Goal: Task Accomplishment & Management: Use online tool/utility

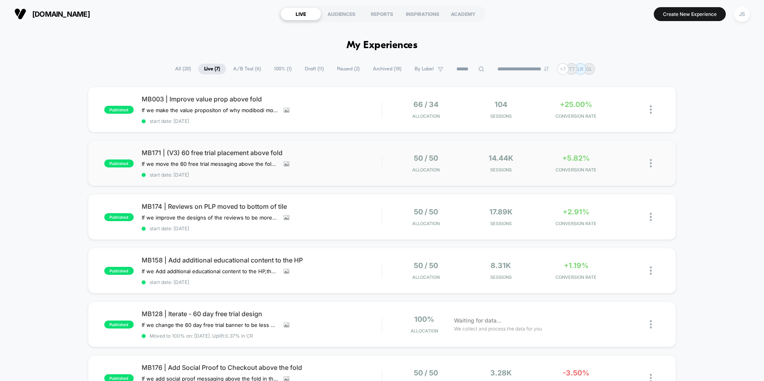
click at [234, 152] on span "MB171 | (V3) 60 free trial placement above fold" at bounding box center [262, 153] width 240 height 8
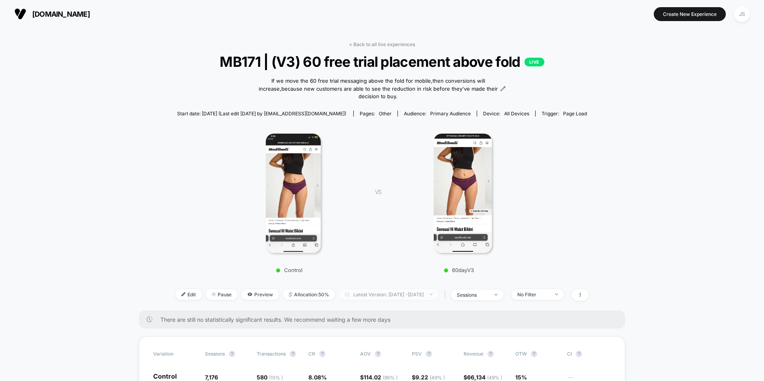
click at [375, 289] on span "Latest Version: Sep 9, 2025 - Sep 12, 2025" at bounding box center [388, 294] width 99 height 11
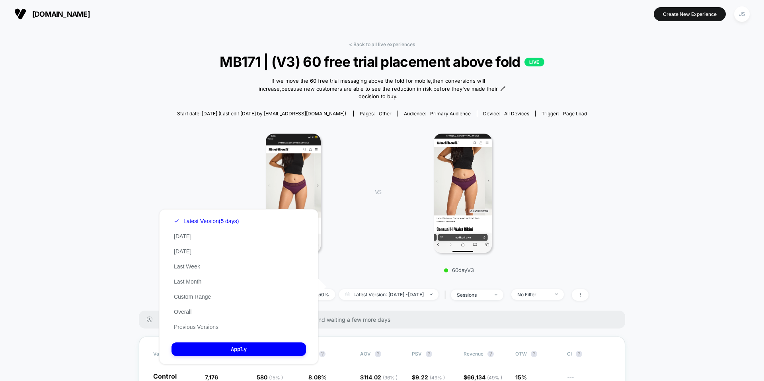
click at [375, 268] on div "Control VS 60dayV3" at bounding box center [377, 200] width 413 height 153
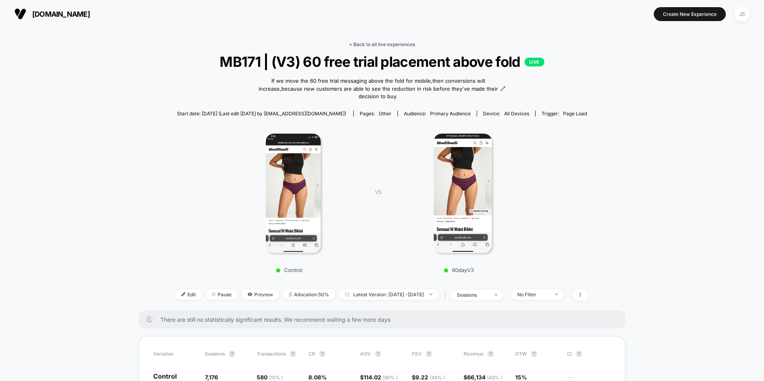
click at [376, 46] on link "< Back to all live experiences" at bounding box center [382, 44] width 66 height 6
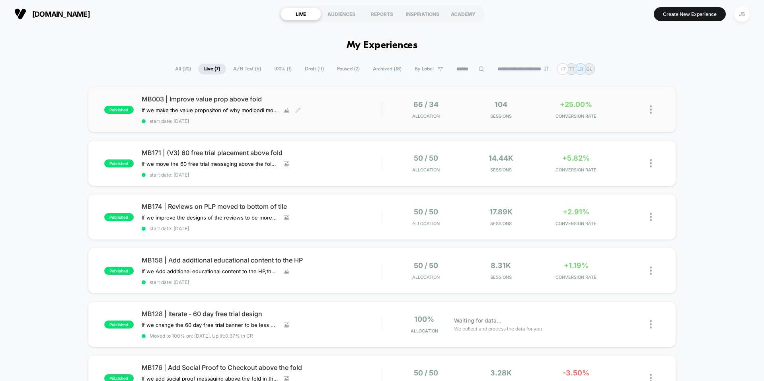
click at [253, 98] on span "MB003 | Improve value prop above fold" at bounding box center [262, 99] width 240 height 8
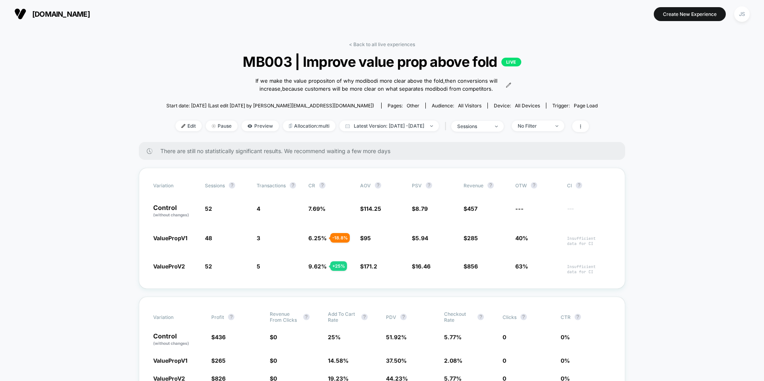
scroll to position [2, 0]
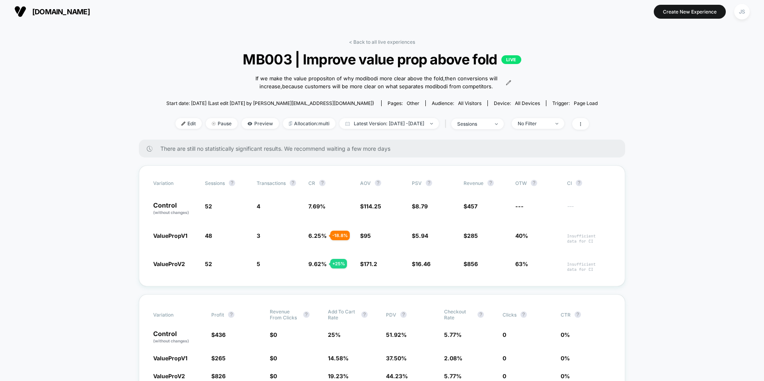
click at [511, 86] on div "If we make the value propositon of why modibodi more clear above the fold,then …" at bounding box center [382, 83] width 259 height 16
click at [510, 84] on icon at bounding box center [508, 82] width 4 height 4
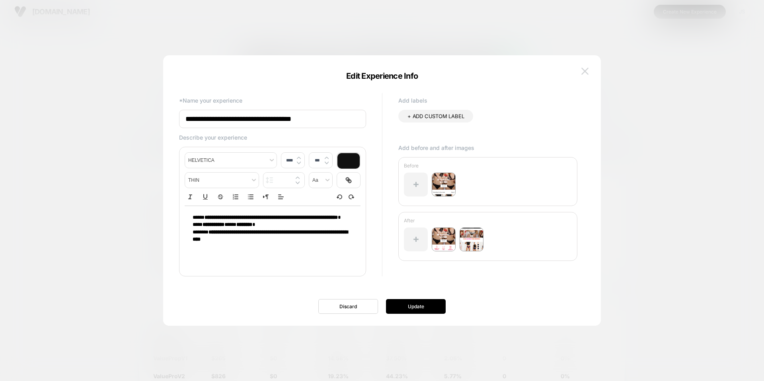
click at [589, 73] on button at bounding box center [585, 71] width 12 height 12
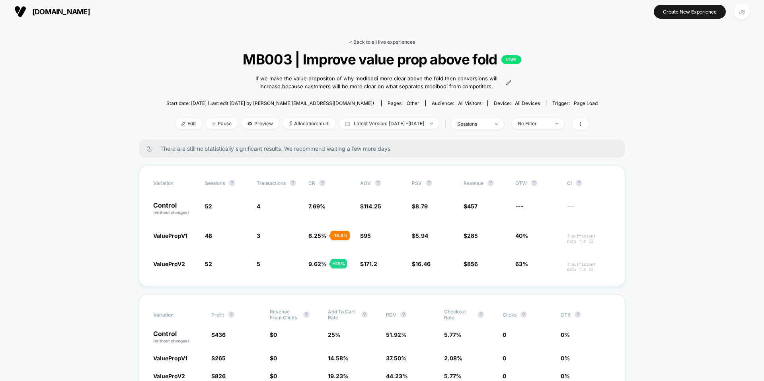
click at [364, 40] on link "< Back to all live experiences" at bounding box center [382, 42] width 66 height 6
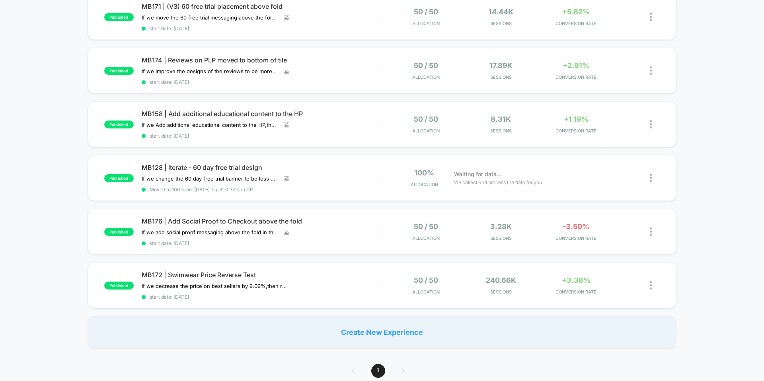
scroll to position [149, 0]
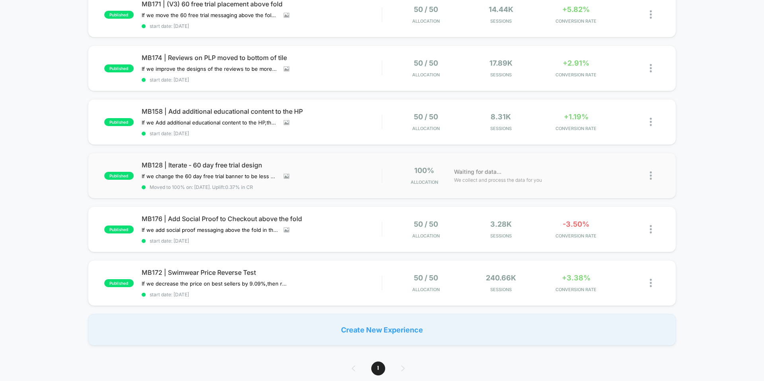
click at [649, 175] on img at bounding box center [650, 175] width 2 height 8
click at [614, 171] on div "Pause" at bounding box center [610, 167] width 72 height 18
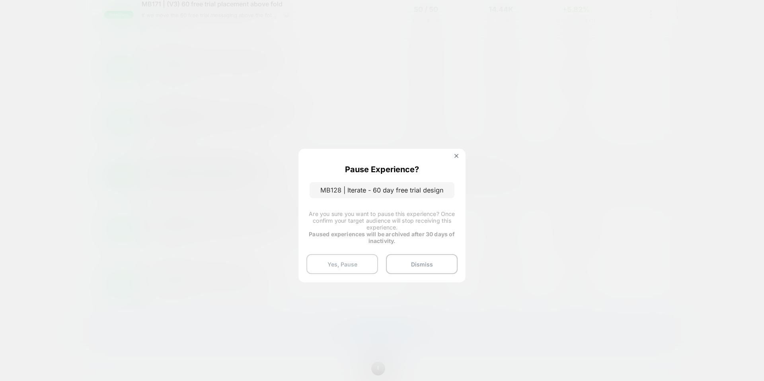
click at [344, 264] on button "Yes, Pause" at bounding box center [342, 264] width 72 height 20
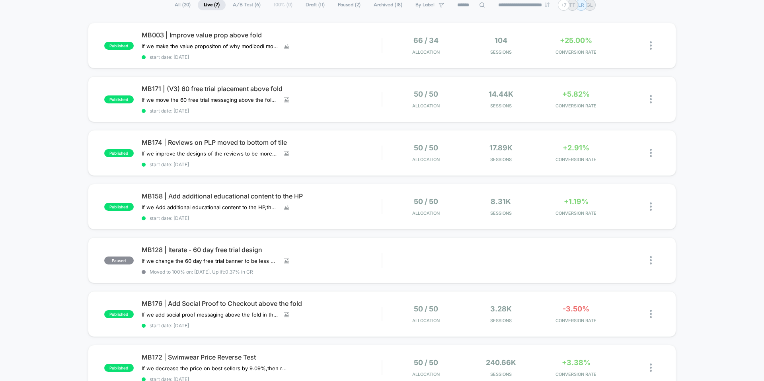
scroll to position [56, 0]
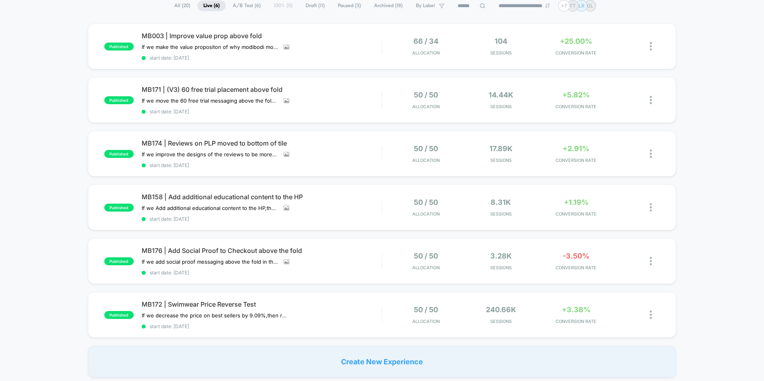
scroll to position [65, 0]
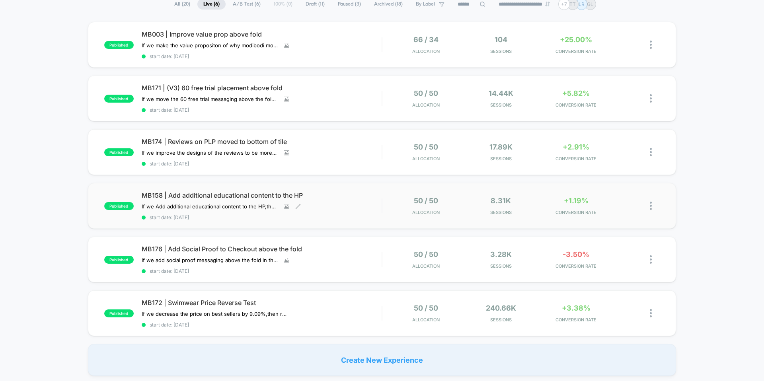
click at [201, 193] on span "MB158 | Add additional educational content to the HP" at bounding box center [262, 195] width 240 height 8
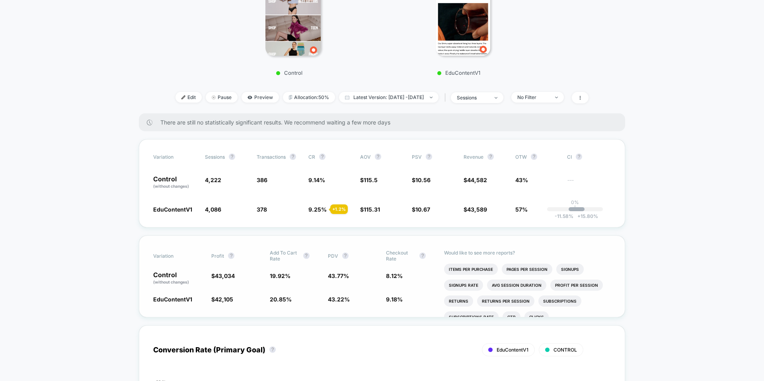
scroll to position [190, 0]
click at [582, 96] on icon at bounding box center [580, 97] width 5 height 5
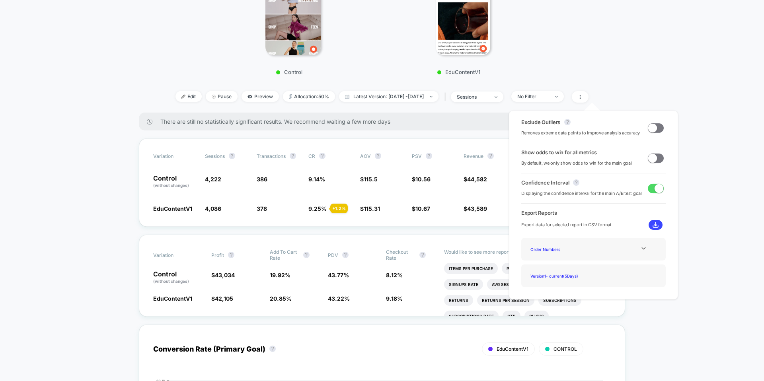
click at [648, 156] on span at bounding box center [652, 158] width 9 height 9
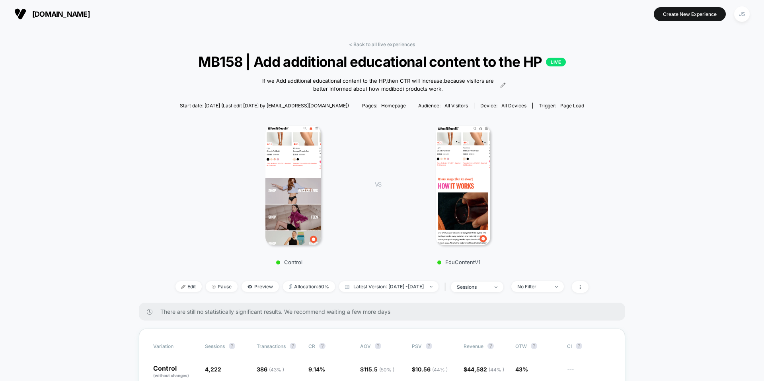
click at [752, 18] on div "modibodi.com Create New Experience JS" at bounding box center [382, 14] width 764 height 28
click at [751, 18] on button "JS" at bounding box center [741, 14] width 20 height 16
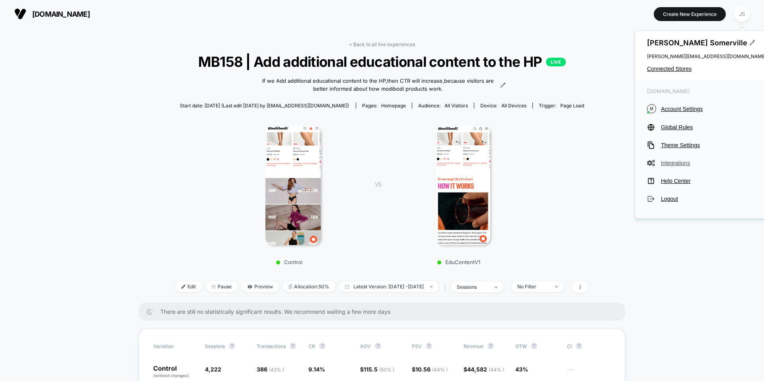
click at [671, 162] on span "Integrations" at bounding box center [713, 163] width 105 height 6
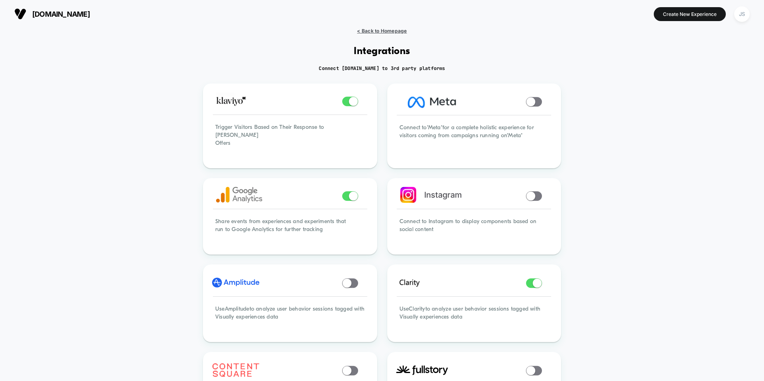
click at [373, 33] on span "< Back to Homepage" at bounding box center [382, 31] width 50 height 6
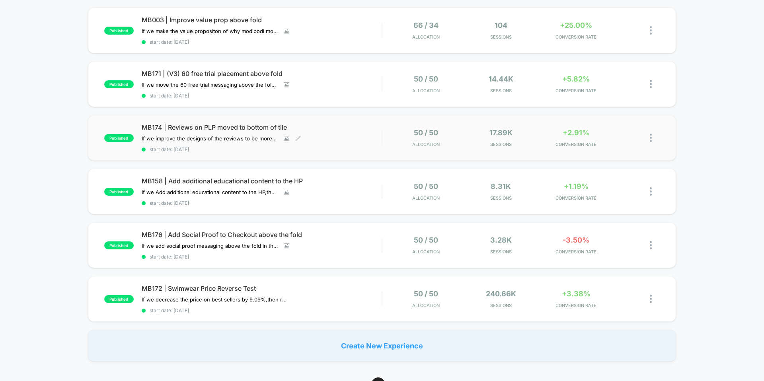
scroll to position [86, 0]
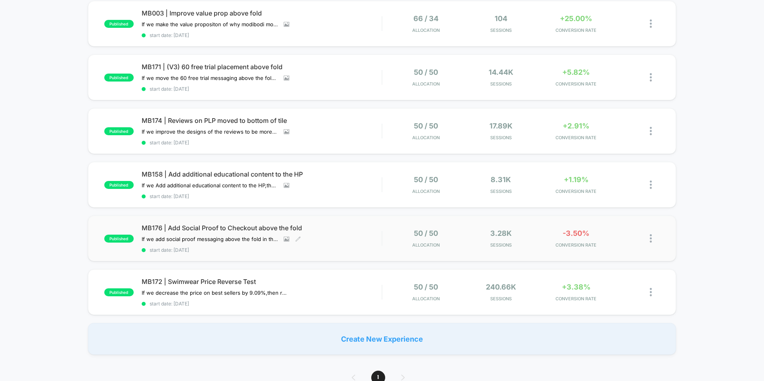
click at [296, 229] on span "MB176 | Add Social Proof to Checkout above the fold" at bounding box center [262, 228] width 240 height 8
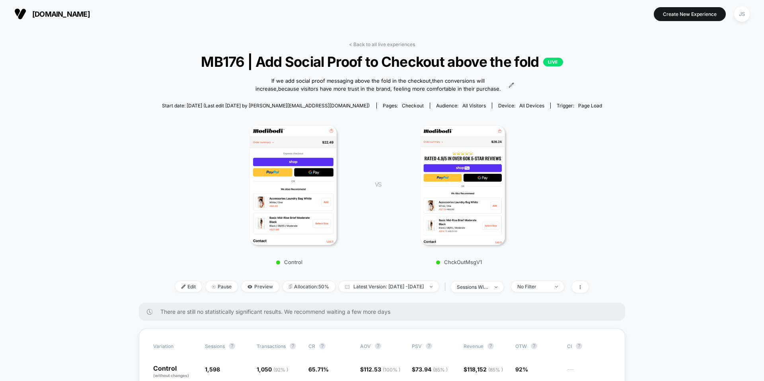
click at [305, 61] on span "MB176 | Add Social Proof to Checkout above the fold LIVE" at bounding box center [382, 61] width 396 height 17
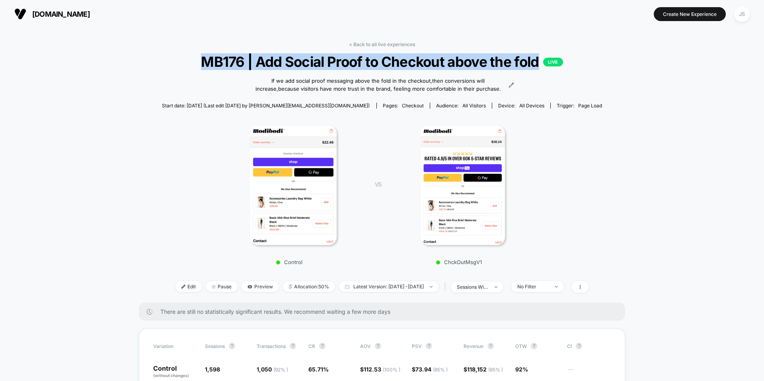
click at [305, 61] on span "MB176 | Add Social Proof to Checkout above the fold LIVE" at bounding box center [382, 61] width 396 height 17
copy span "MB176 | Add Social Proof to Checkout above the fold"
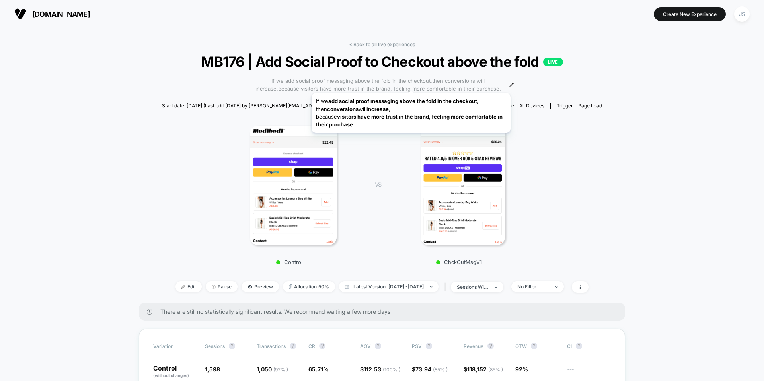
click at [411, 83] on span "If we add social proof messaging above the fold in the checkout,then conversion…" at bounding box center [378, 85] width 257 height 16
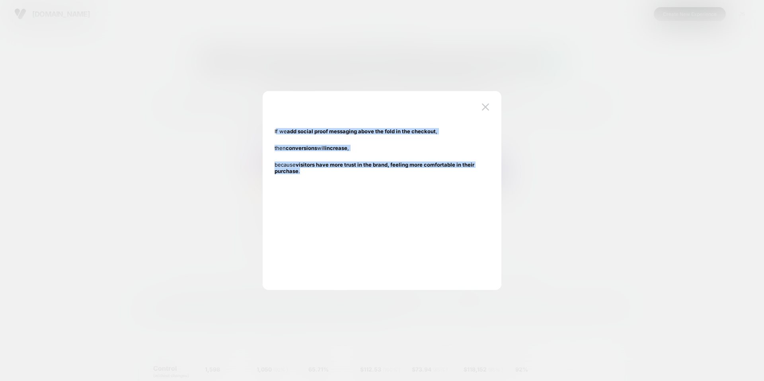
drag, startPoint x: 302, startPoint y: 170, endPoint x: 276, endPoint y: 129, distance: 48.7
click at [276, 129] on div "If we add social proof messaging above the fold in the checkout , then conversi…" at bounding box center [377, 151] width 207 height 56
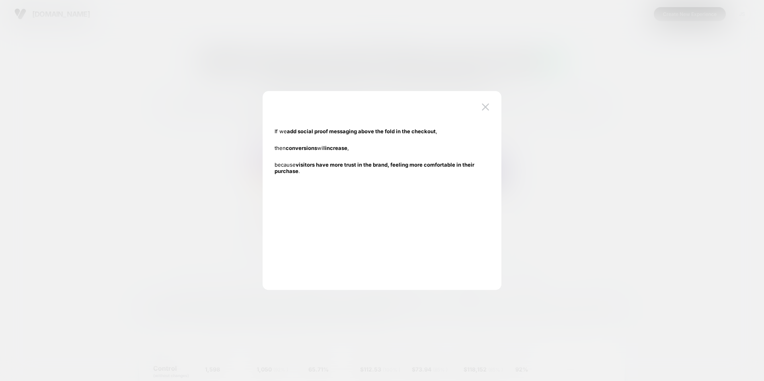
click at [297, 171] on strong "visitors have more trust in the brand, feeling more comfortable in their purcha…" at bounding box center [374, 167] width 200 height 13
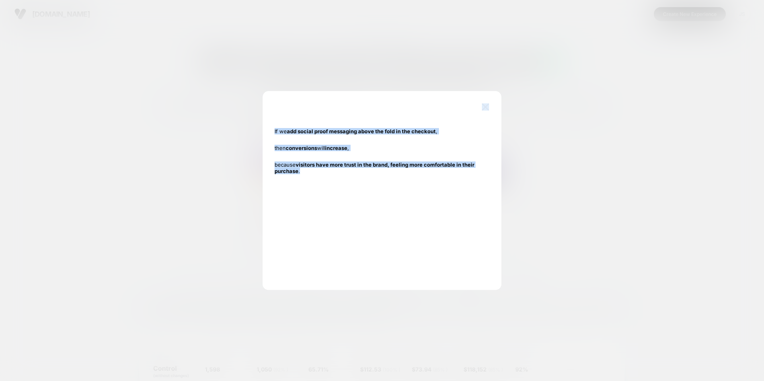
drag, startPoint x: 307, startPoint y: 173, endPoint x: 267, endPoint y: 135, distance: 55.1
click at [267, 135] on div "If we add social proof messaging above the fold in the checkout , then conversi…" at bounding box center [382, 194] width 239 height 191
copy div "If we add social proof messaging above the fold in the checkout , then conversi…"
click at [482, 105] on img at bounding box center [485, 106] width 7 height 7
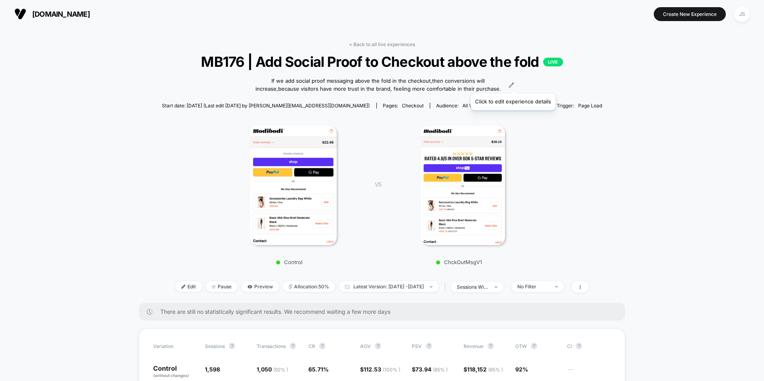
click at [512, 84] on icon at bounding box center [511, 85] width 6 height 6
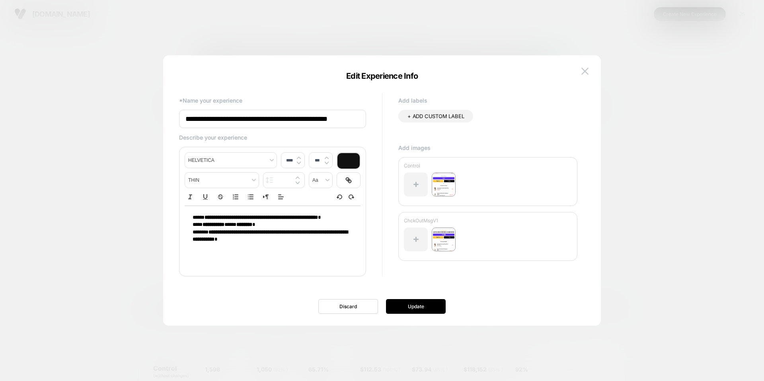
type input "****"
click at [284, 228] on p "**********" at bounding box center [270, 224] width 154 height 7
click at [284, 229] on p "**********" at bounding box center [270, 225] width 154 height 7
click at [280, 243] on p "**********" at bounding box center [270, 236] width 154 height 15
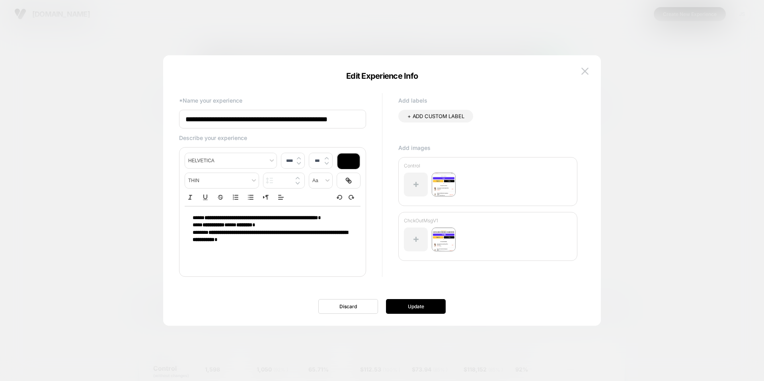
drag, startPoint x: 272, startPoint y: 248, endPoint x: 185, endPoint y: 212, distance: 93.3
click at [185, 212] on div "**********" at bounding box center [273, 228] width 176 height 45
drag, startPoint x: 192, startPoint y: 218, endPoint x: 270, endPoint y: 246, distance: 83.7
click at [270, 246] on div "**********" at bounding box center [273, 228] width 176 height 45
copy div "**********"
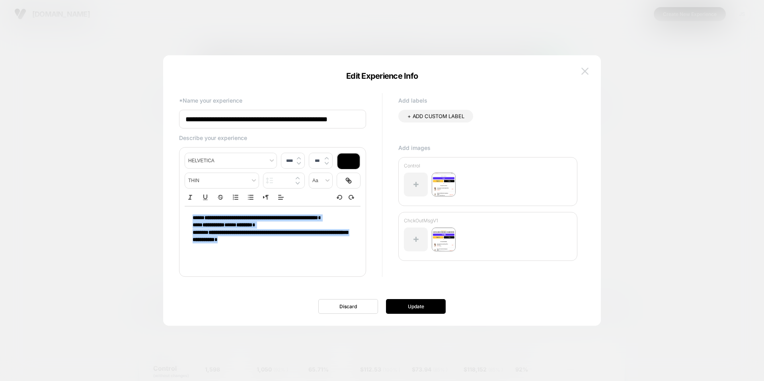
click at [584, 75] on button at bounding box center [585, 71] width 12 height 12
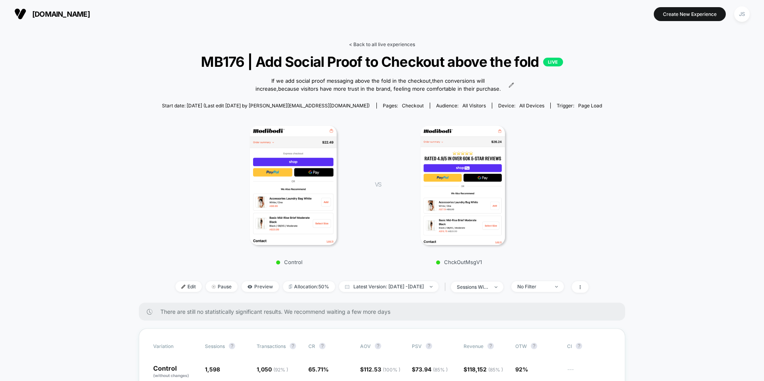
click at [402, 45] on link "< Back to all live experiences" at bounding box center [382, 44] width 66 height 6
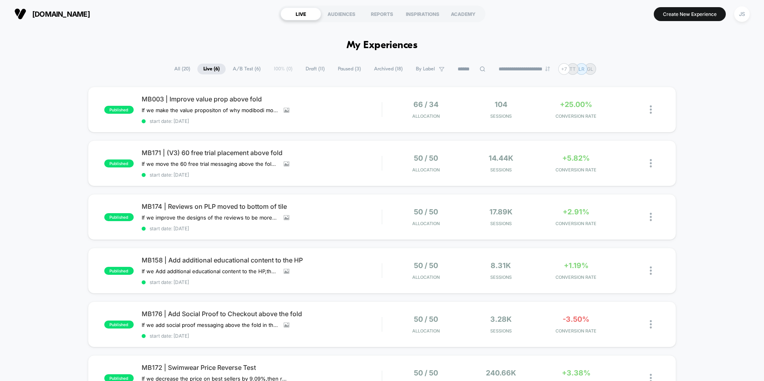
scroll to position [126, 0]
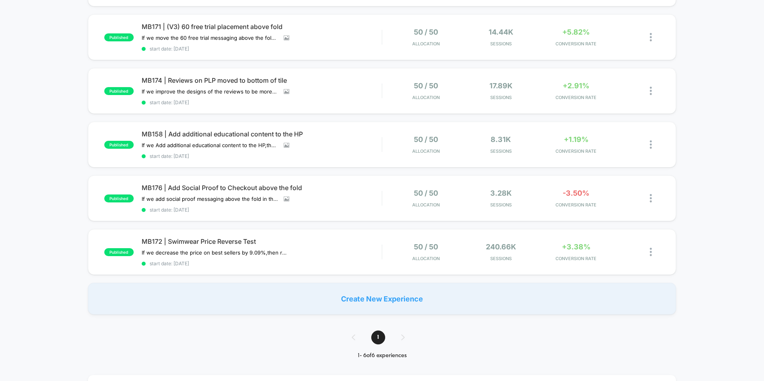
click at [24, 208] on div "published MB003 | Improve value prop above fold If we make the value propositon…" at bounding box center [382, 138] width 764 height 354
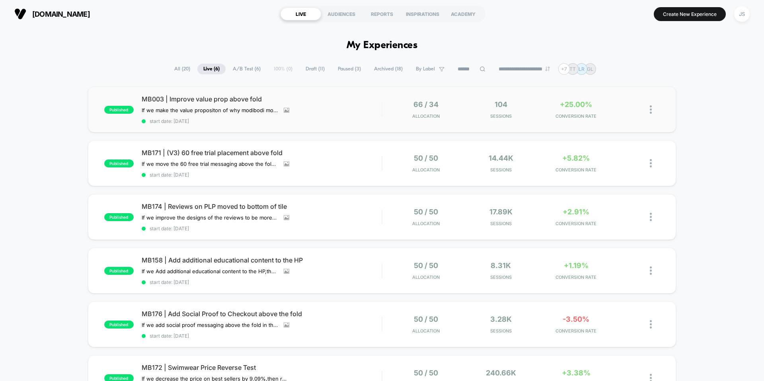
scroll to position [2, 0]
